Goal: Task Accomplishment & Management: Use online tool/utility

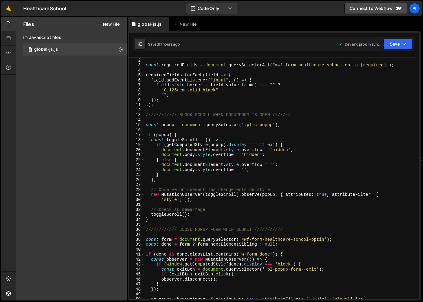
scroll to position [30, 0]
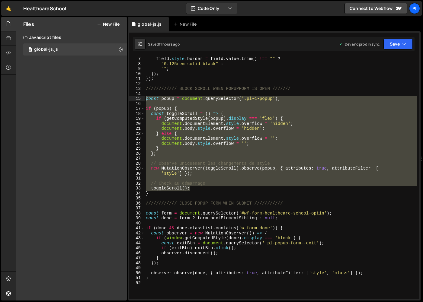
drag, startPoint x: 203, startPoint y: 188, endPoint x: 133, endPoint y: 100, distance: 113.0
click at [133, 100] on div "toggleScroll(); 7 8 9 10 11 12 13 14 15 16 17 18 19 20 21 22 23 24 25 26 27 28 …" at bounding box center [274, 178] width 290 height 243
type textarea "const popup = document.querySelector('.pl-c-popup');"
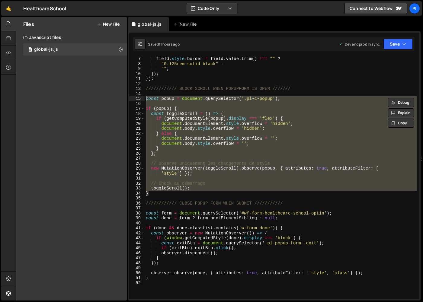
drag, startPoint x: 168, startPoint y: 195, endPoint x: 130, endPoint y: 97, distance: 105.6
click at [130, 97] on div "const popup = document.querySelector('.pl-c-popup'); 7 8 9 10 11 12 13 14 15 16…" at bounding box center [274, 178] width 290 height 243
paste textarea
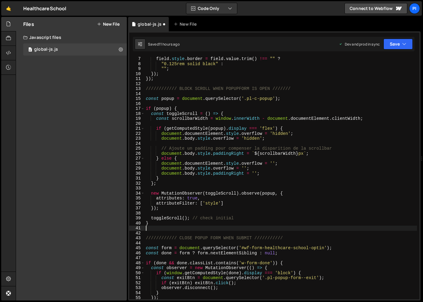
type textarea "toggleScroll(); }"
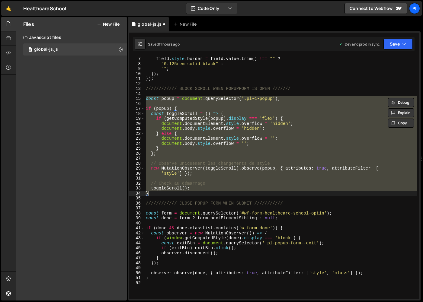
paste textarea
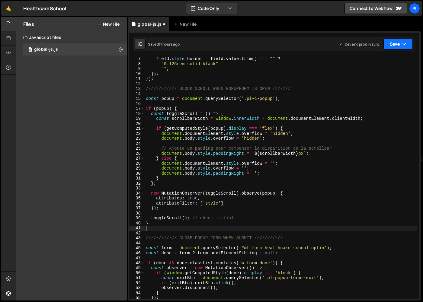
click at [394, 42] on button "Save" at bounding box center [397, 44] width 29 height 11
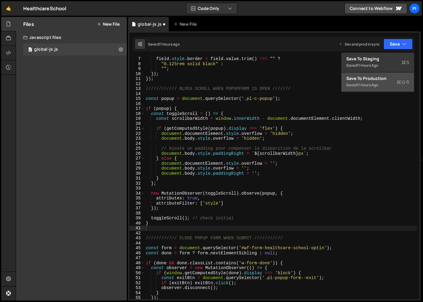
click at [380, 91] on button "Save to Production S Saved 11 hours ago" at bounding box center [378, 82] width 72 height 20
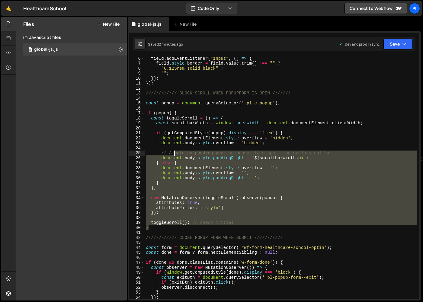
scroll to position [18, 0]
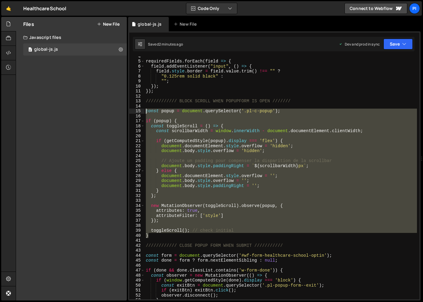
drag, startPoint x: 232, startPoint y: 224, endPoint x: 140, endPoint y: 112, distance: 144.4
click at [140, 112] on div "} 4 5 6 7 8 9 10 11 12 13 14 15 16 17 18 19 20 21 22 23 24 25 26 27 28 29 30 31…" at bounding box center [274, 178] width 290 height 243
type textarea "const popup = document.querySelector('.pl-c-popup');"
paste textarea
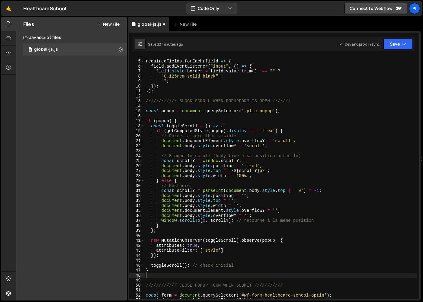
click at [383, 50] on div "Saved 2 minutes ago Dev and prod in sync Upgrade to Edit Save Save to Staging S…" at bounding box center [274, 44] width 282 height 14
click at [390, 46] on button "Save" at bounding box center [397, 44] width 29 height 11
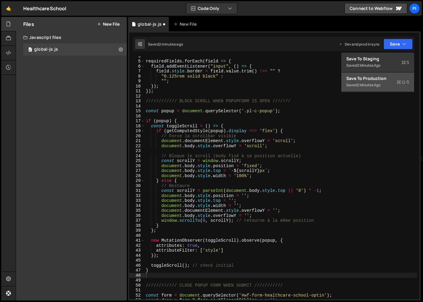
click at [371, 84] on div "2 minutes ago" at bounding box center [369, 84] width 24 height 5
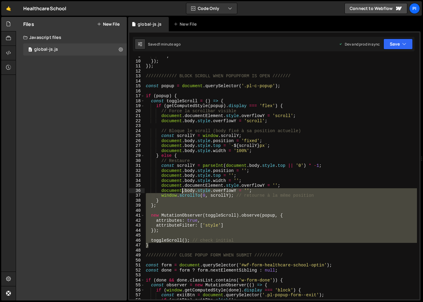
scroll to position [25, 0]
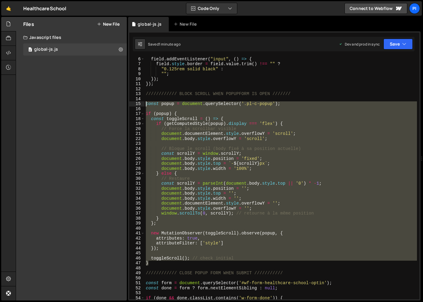
drag, startPoint x: 190, startPoint y: 228, endPoint x: 137, endPoint y: 103, distance: 135.7
click at [137, 103] on div "} 6 7 8 9 10 11 12 13 14 15 16 17 18 19 20 21 22 23 24 25 26 27 28 29 30 31 32 …" at bounding box center [274, 178] width 290 height 243
type textarea "const popup = document.querySelector('.pl-c-popup');"
paste textarea
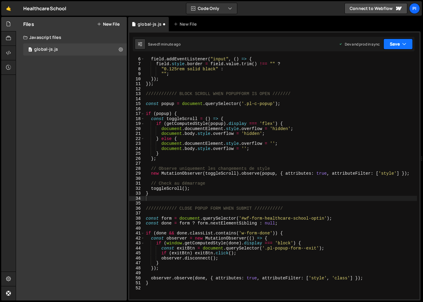
click at [403, 44] on icon "button" at bounding box center [404, 44] width 4 height 6
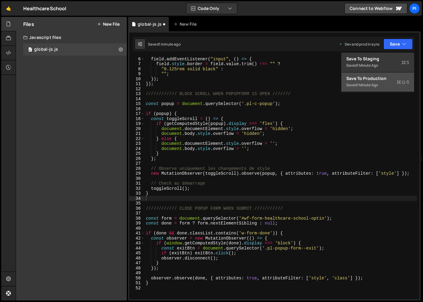
click at [368, 85] on div "1 minute ago" at bounding box center [367, 84] width 21 height 5
